Goal: Book appointment/travel/reservation

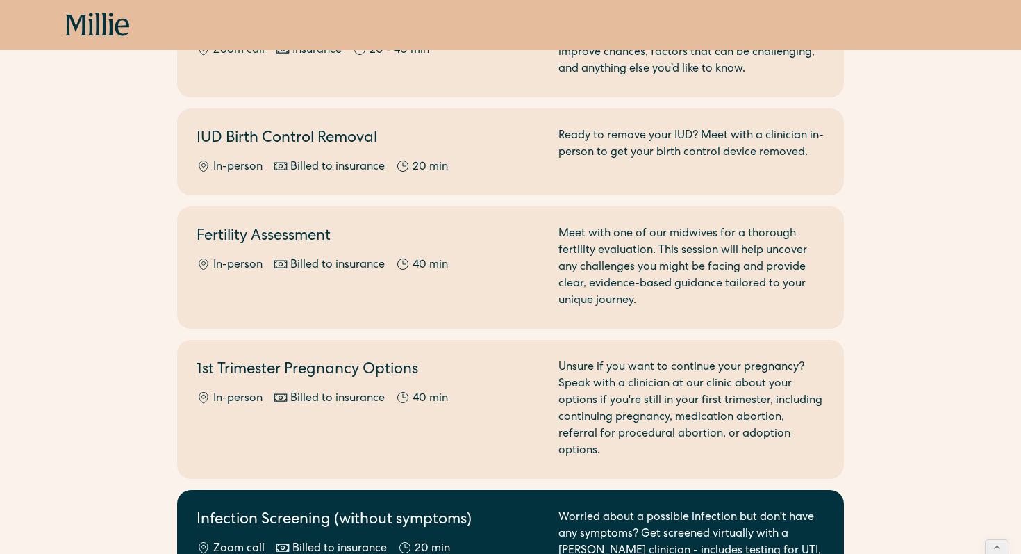
scroll to position [684, 0]
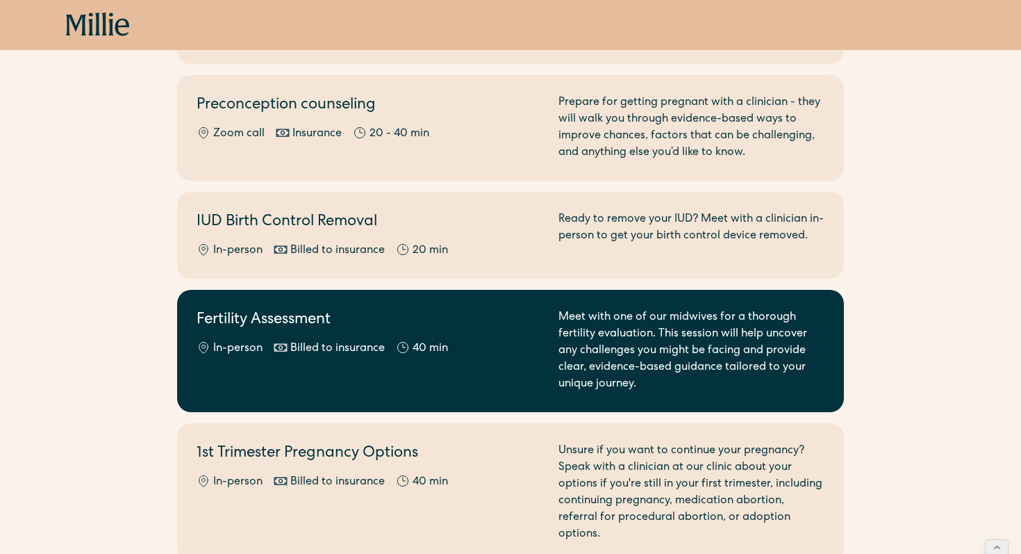
click at [280, 328] on h2 "Fertility Assessment" at bounding box center [369, 320] width 345 height 23
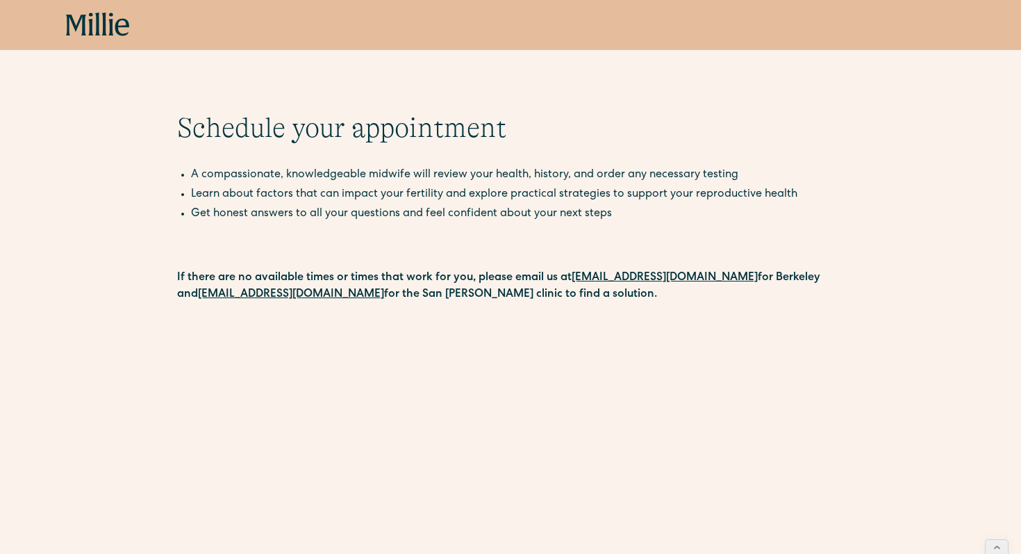
click at [88, 36] on icon at bounding box center [98, 25] width 64 height 25
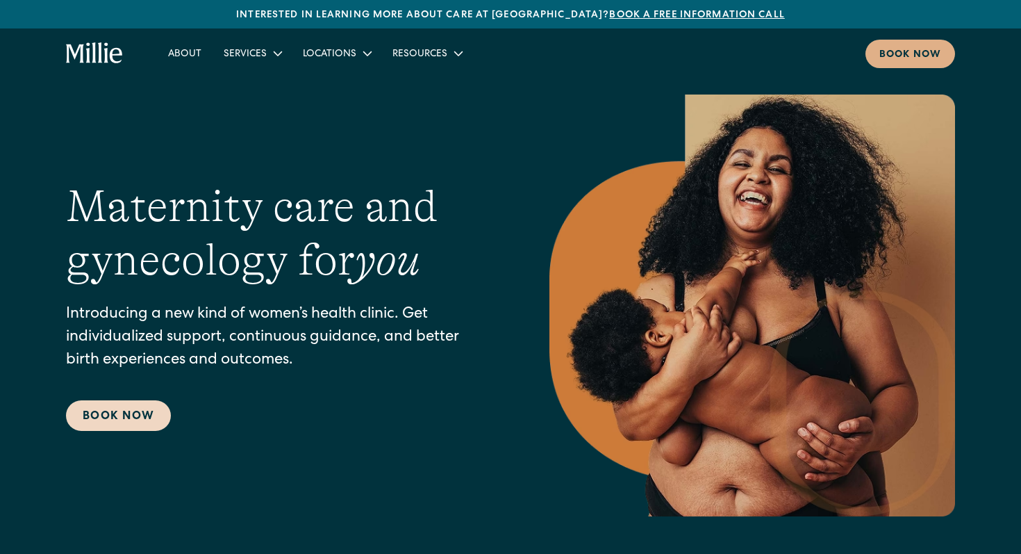
click at [115, 418] on link "Book Now" at bounding box center [118, 415] width 105 height 31
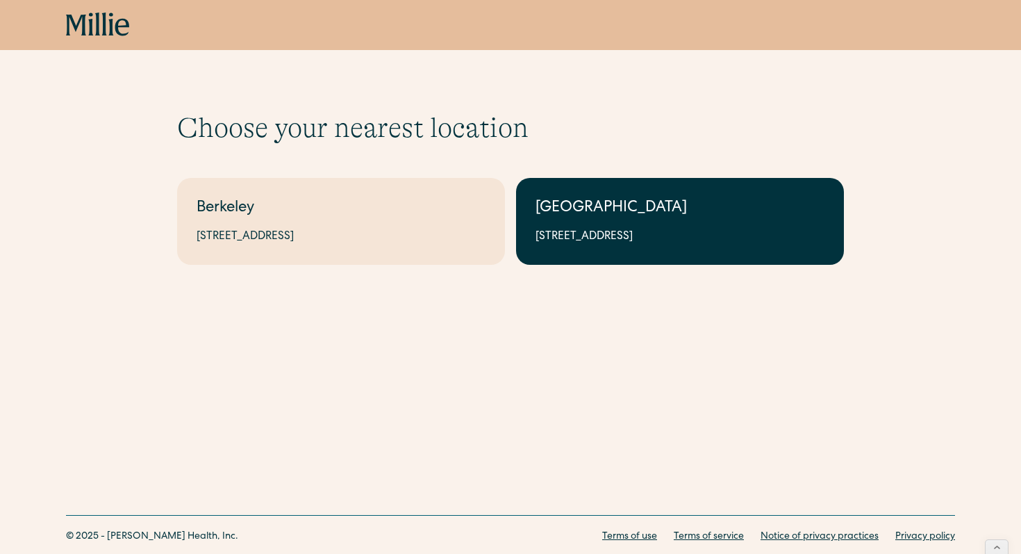
click at [613, 215] on div "[GEOGRAPHIC_DATA]" at bounding box center [680, 208] width 289 height 23
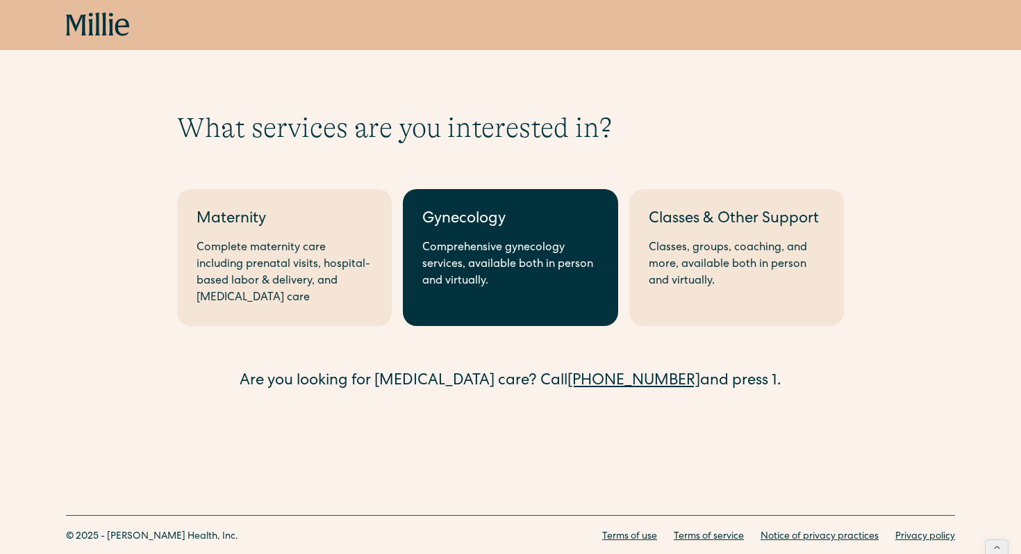
click at [459, 210] on div "Gynecology" at bounding box center [510, 219] width 176 height 23
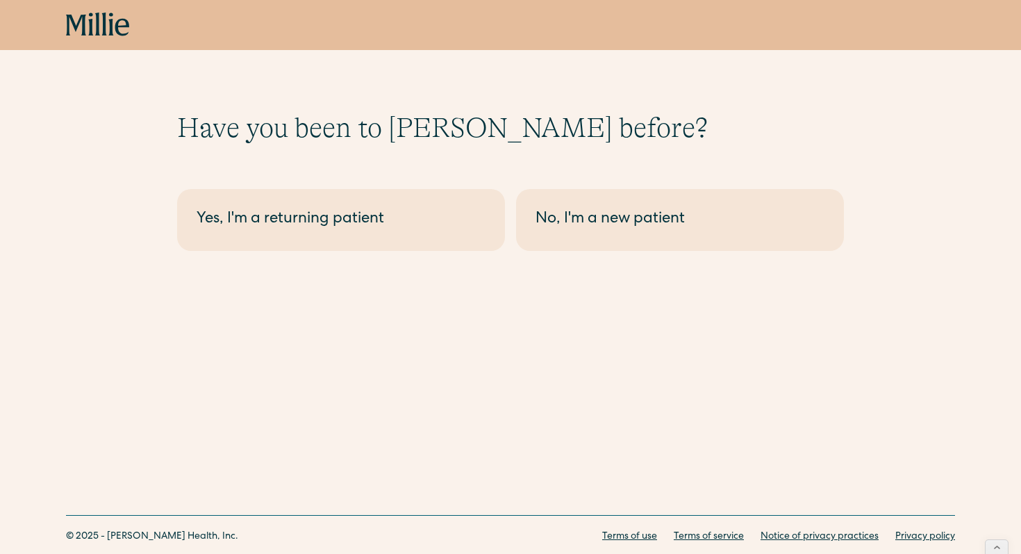
click at [588, 185] on div "South Bay - Gynecology Yes, I'm a returning patient No, I'm a new patient" at bounding box center [510, 214] width 667 height 73
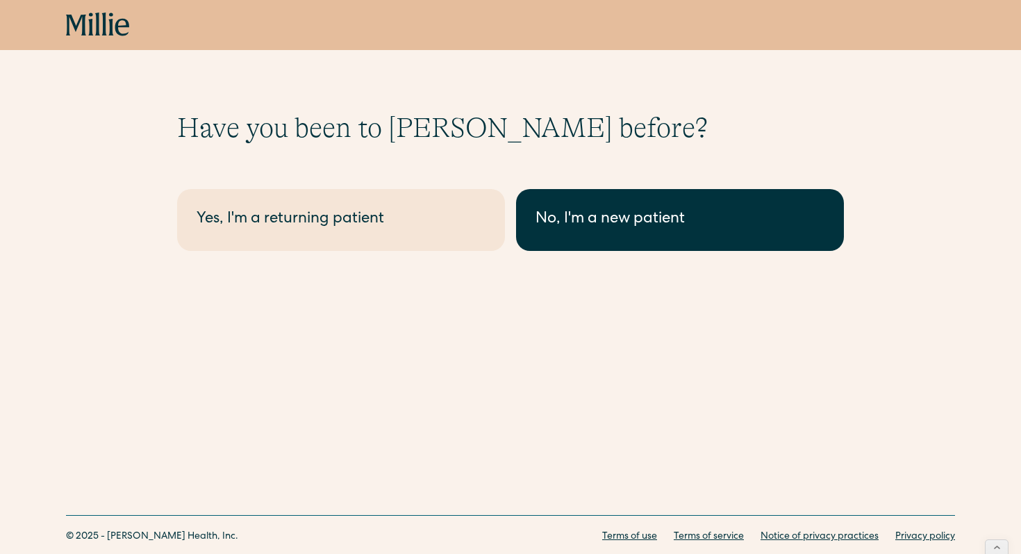
click at [561, 231] on div "No, I'm a new patient" at bounding box center [680, 219] width 289 height 23
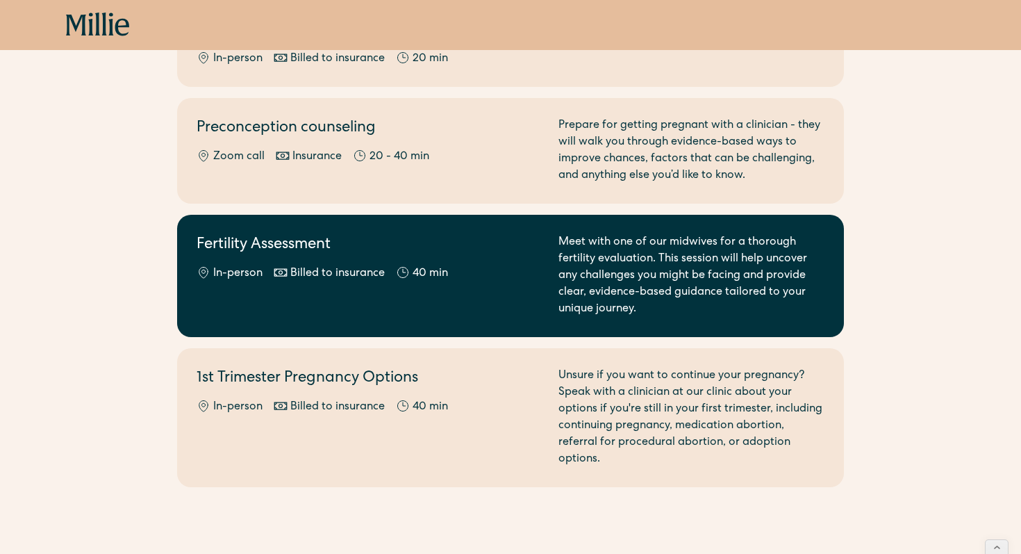
scroll to position [909, 0]
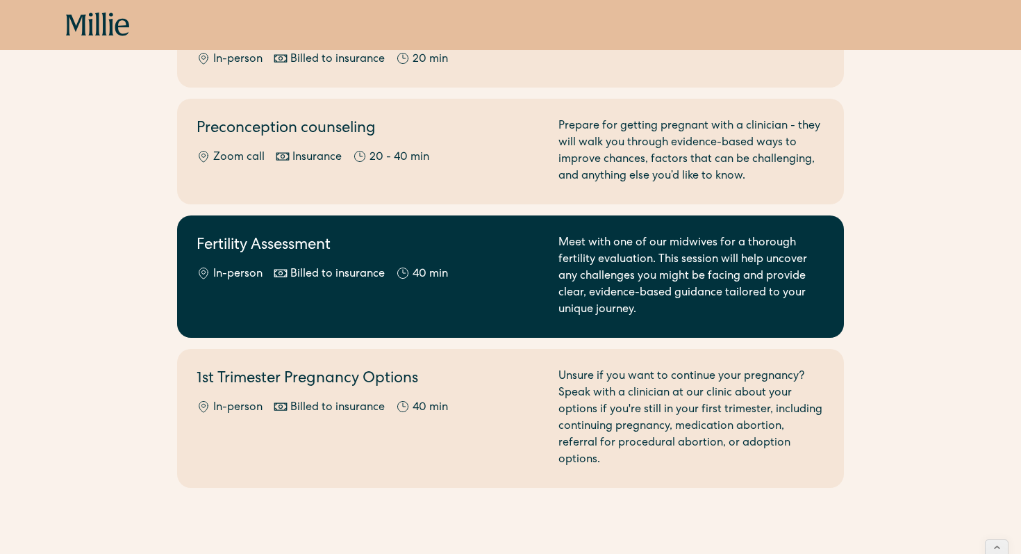
click at [315, 235] on h2 "Fertility Assessment" at bounding box center [369, 246] width 345 height 23
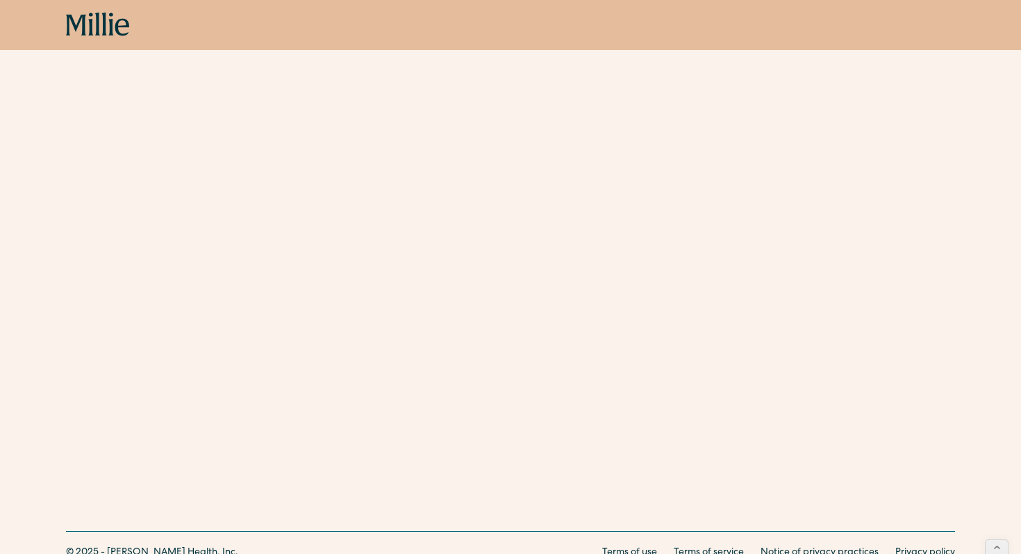
scroll to position [535, 0]
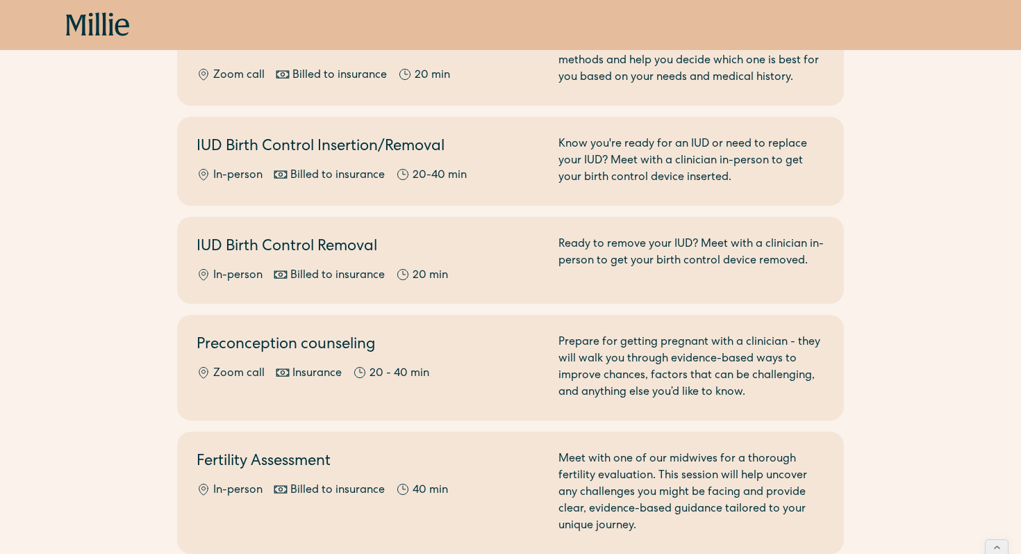
scroll to position [696, 0]
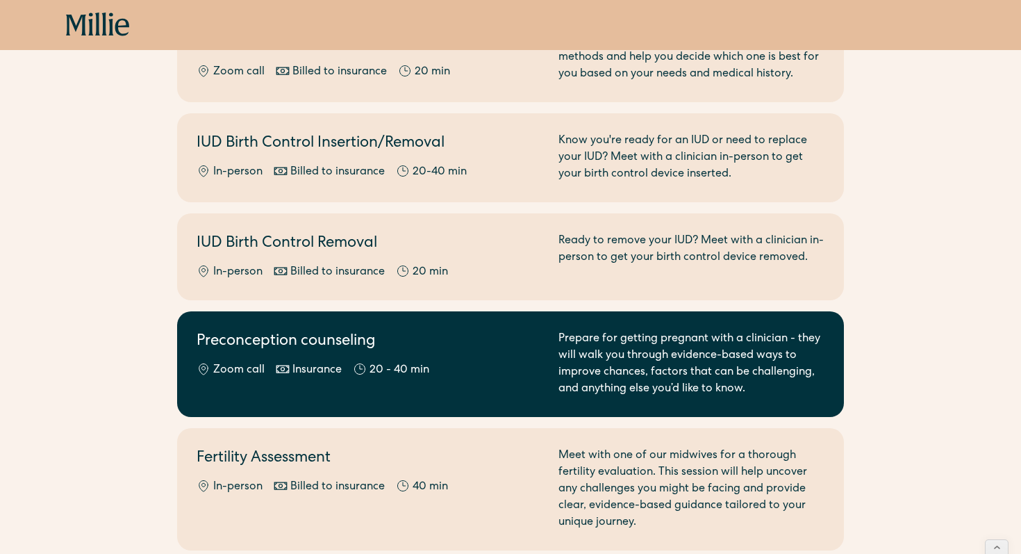
click at [298, 331] on h2 "Preconception counseling" at bounding box center [369, 342] width 345 height 23
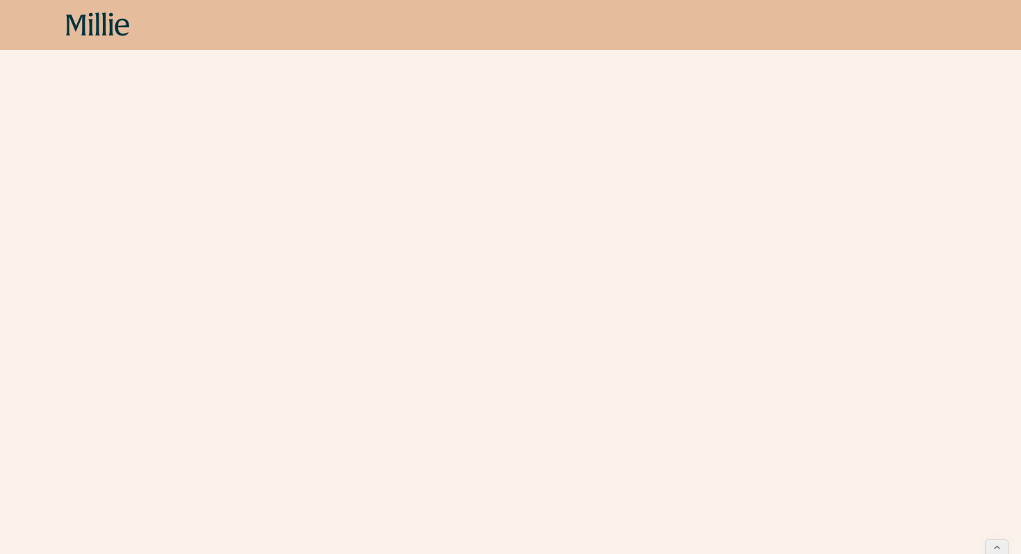
scroll to position [354, 0]
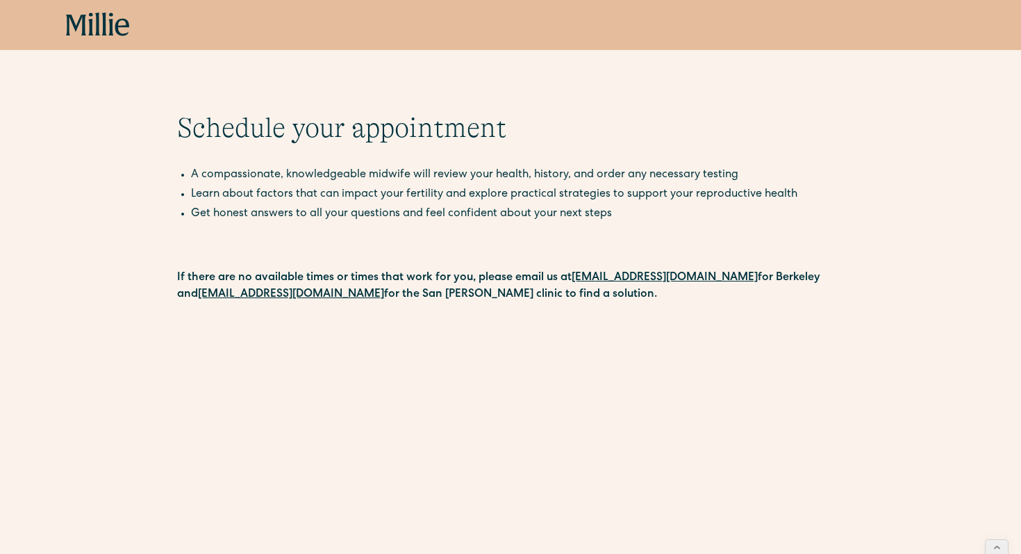
click at [98, 22] on icon at bounding box center [97, 24] width 5 height 23
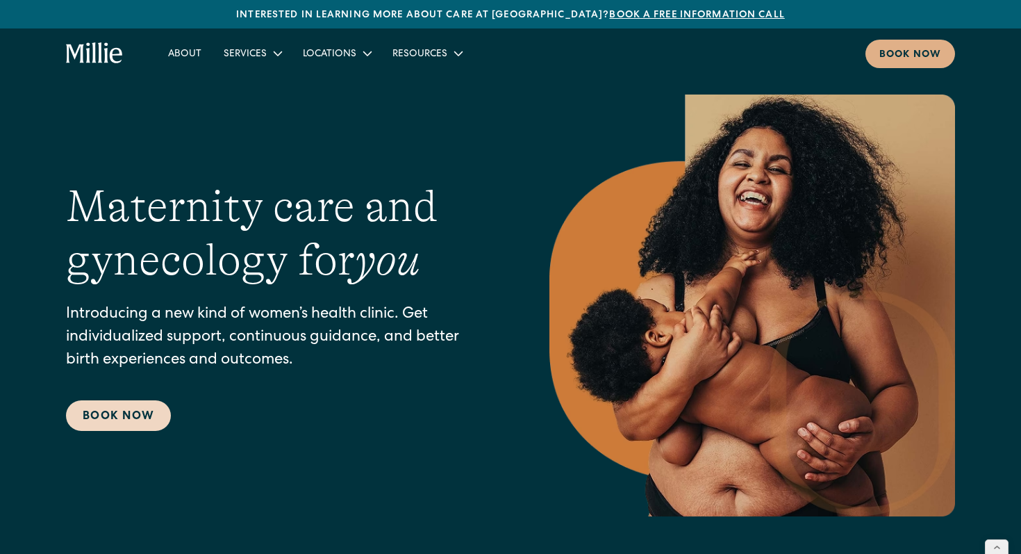
click at [122, 418] on link "Book Now" at bounding box center [118, 415] width 105 height 31
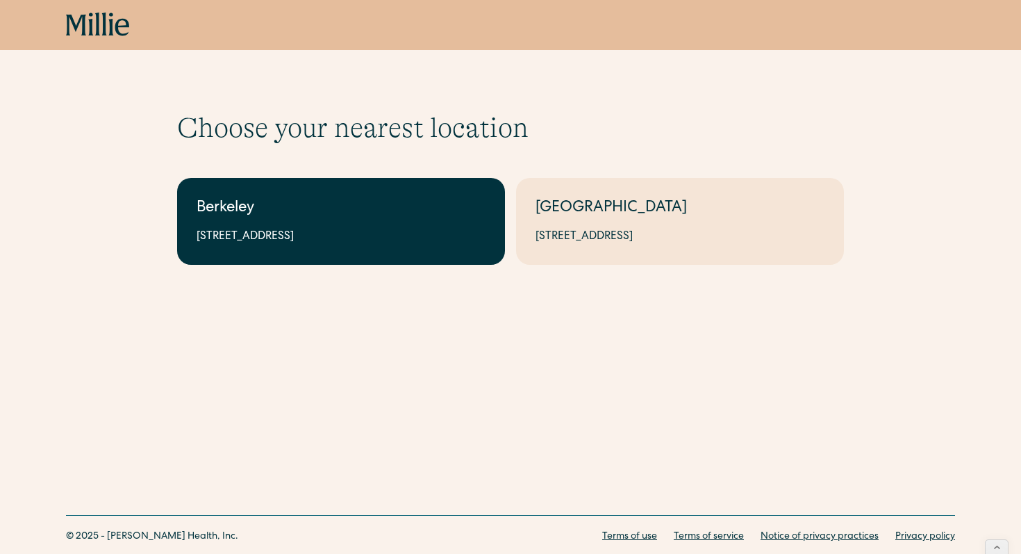
click at [302, 235] on div "[STREET_ADDRESS]" at bounding box center [341, 237] width 289 height 17
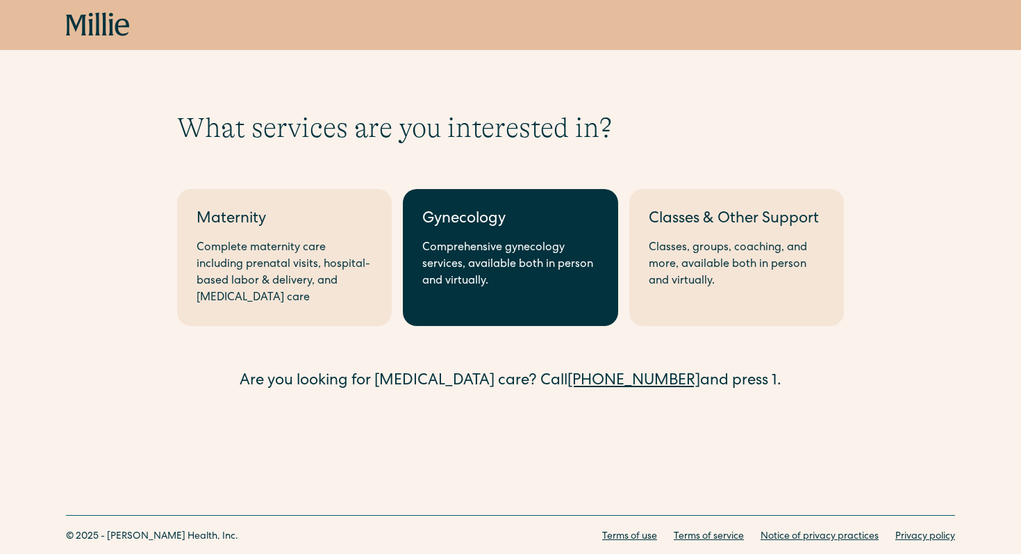
click at [492, 229] on div "Gynecology" at bounding box center [510, 219] width 176 height 23
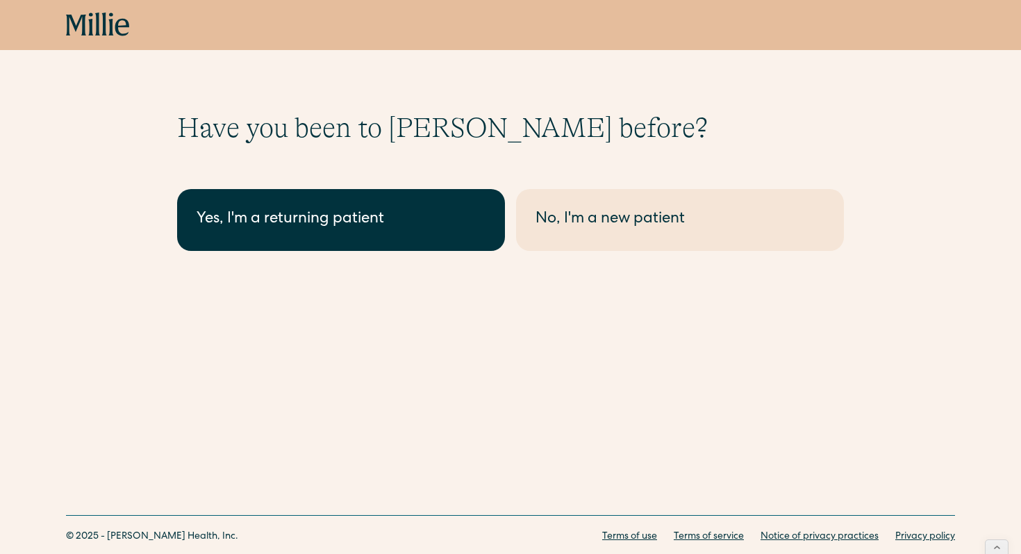
click at [359, 206] on link "Yes, I'm a returning patient" at bounding box center [341, 220] width 328 height 62
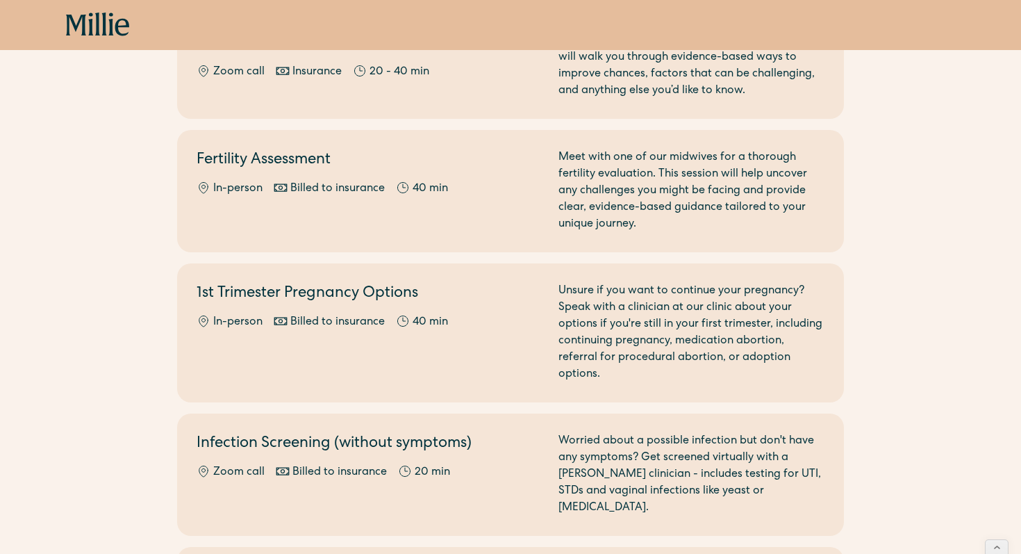
scroll to position [855, 0]
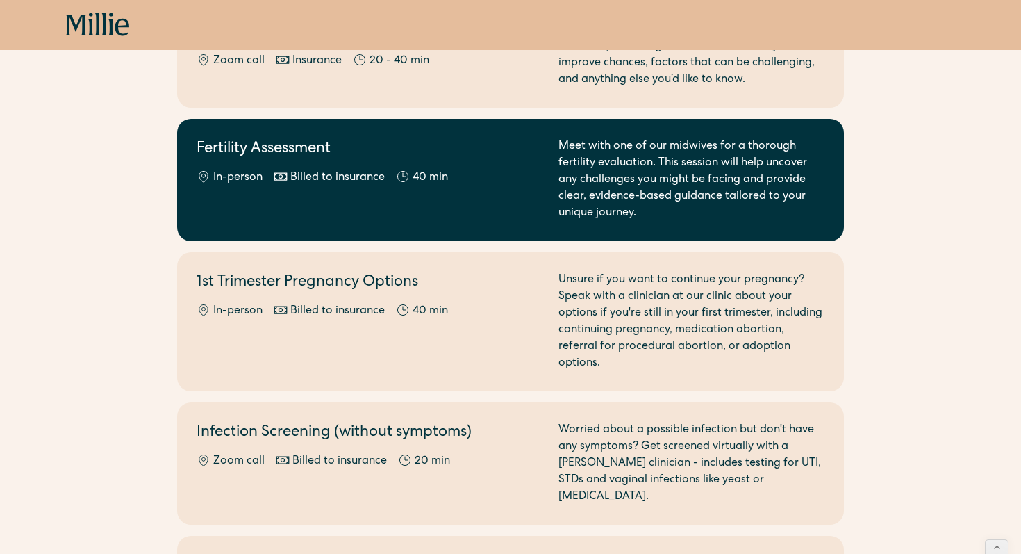
click at [288, 136] on link "Fertility Assessment In-person Billed to insurance 40 min Meet with one of our …" at bounding box center [510, 180] width 667 height 122
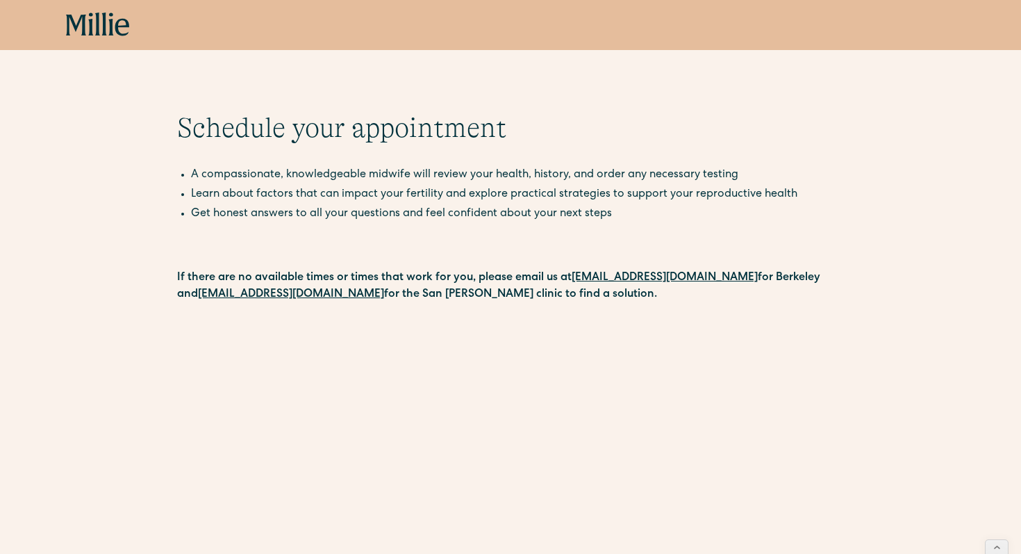
click at [86, 19] on icon at bounding box center [98, 25] width 64 height 25
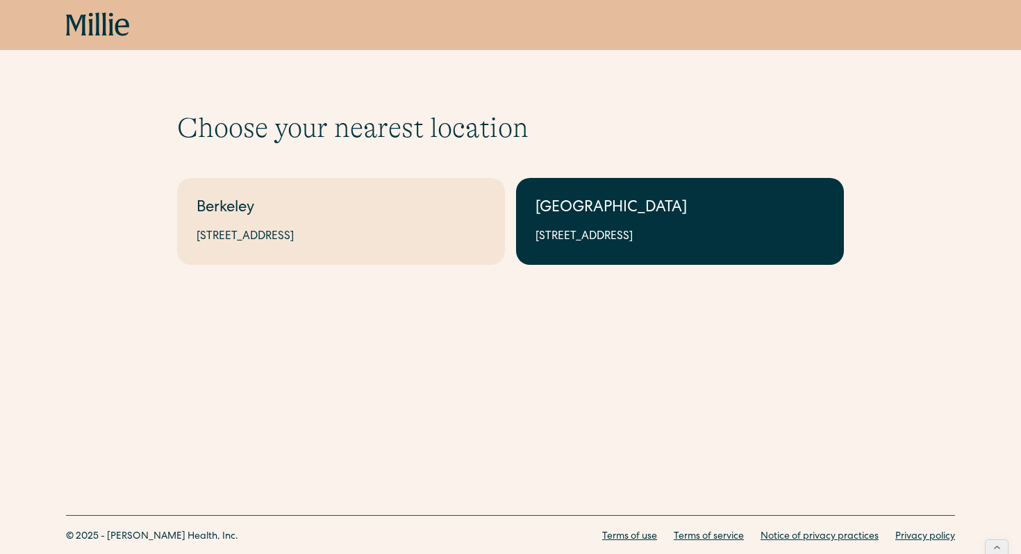
click at [528, 199] on link "[GEOGRAPHIC_DATA] [STREET_ADDRESS]" at bounding box center [680, 221] width 328 height 87
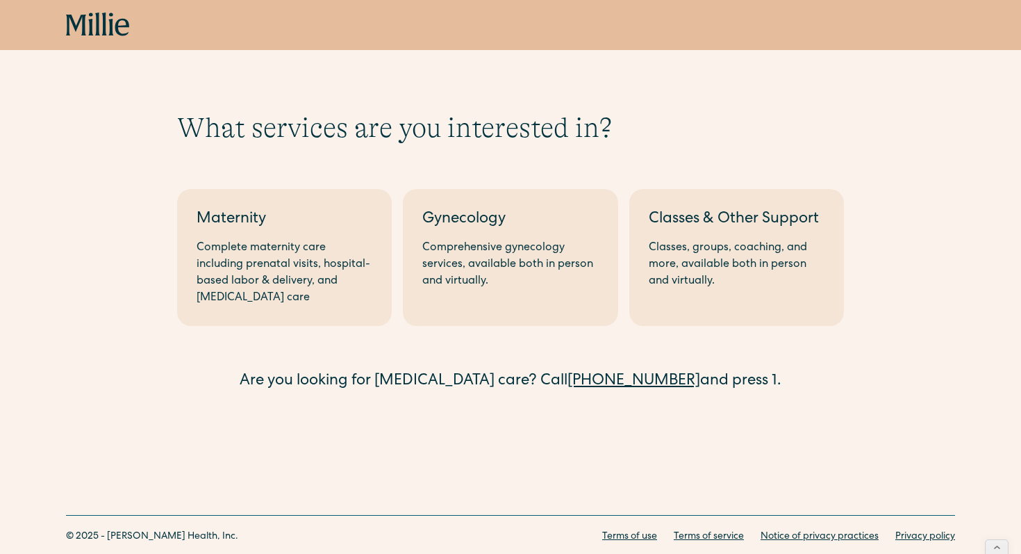
click at [528, 199] on link "Gynecology Comprehensive gynecology services, available both in person and virt…" at bounding box center [510, 257] width 215 height 137
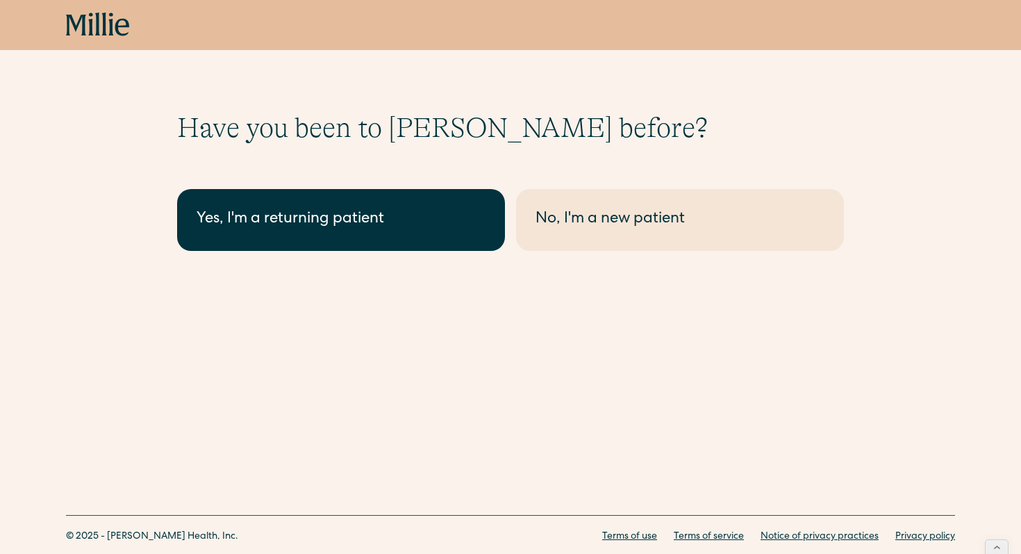
click at [362, 224] on div "Yes, I'm a returning patient" at bounding box center [341, 219] width 289 height 23
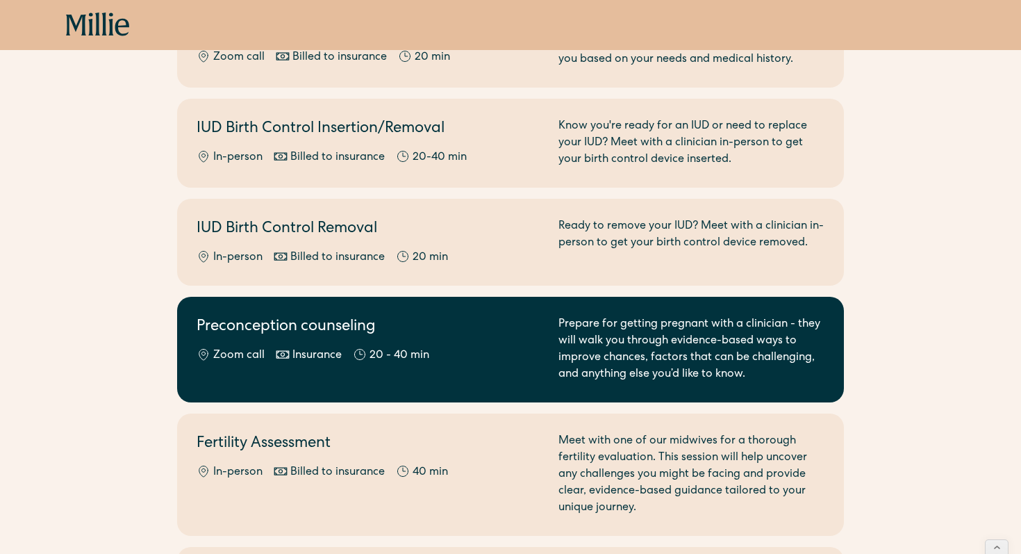
scroll to position [745, 0]
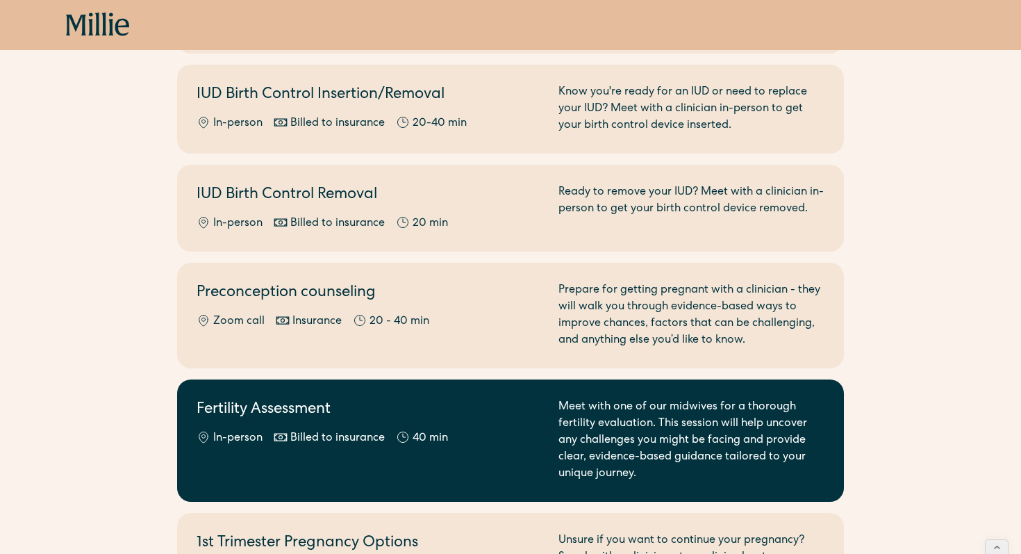
click at [349, 399] on h2 "Fertility Assessment" at bounding box center [369, 410] width 345 height 23
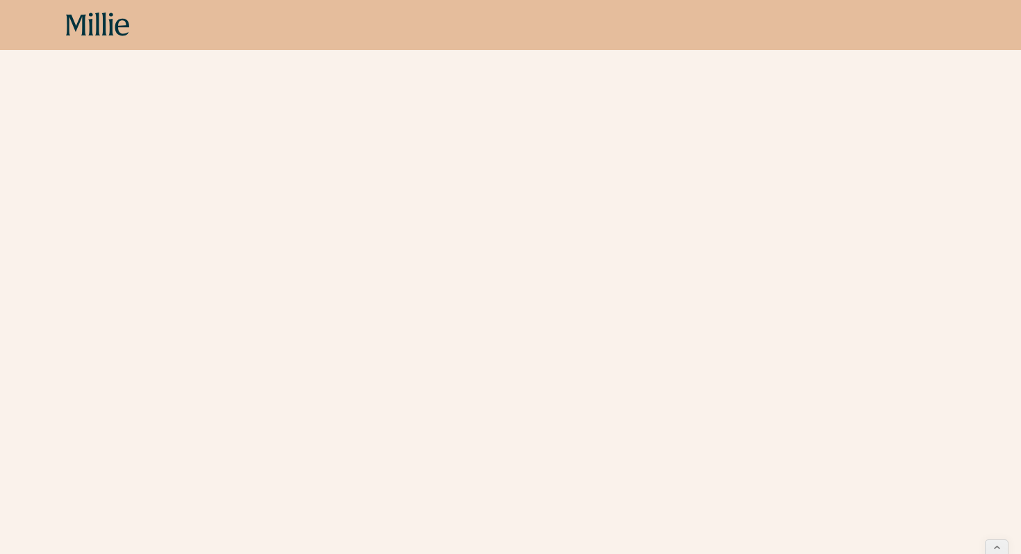
scroll to position [427, 0]
